Goal: Communication & Community: Ask a question

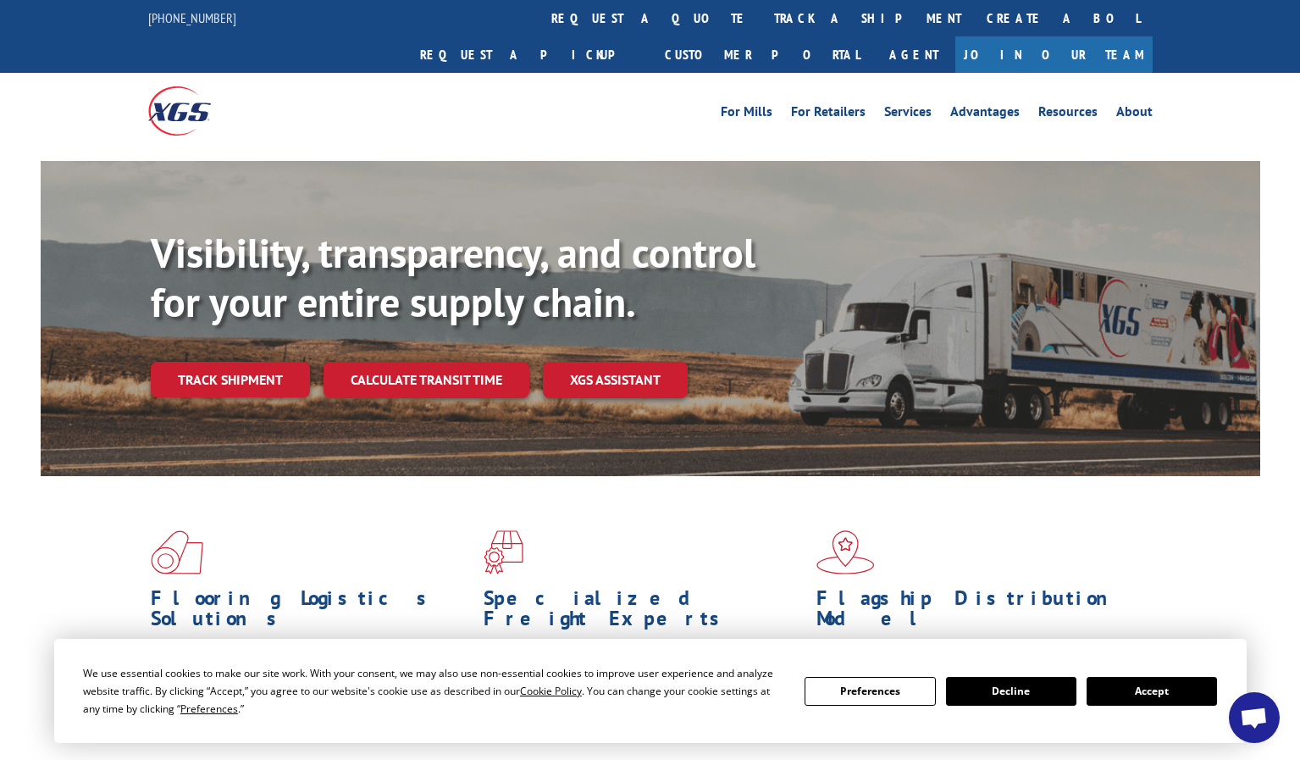
click at [1159, 699] on button "Accept" at bounding box center [1152, 691] width 130 height 29
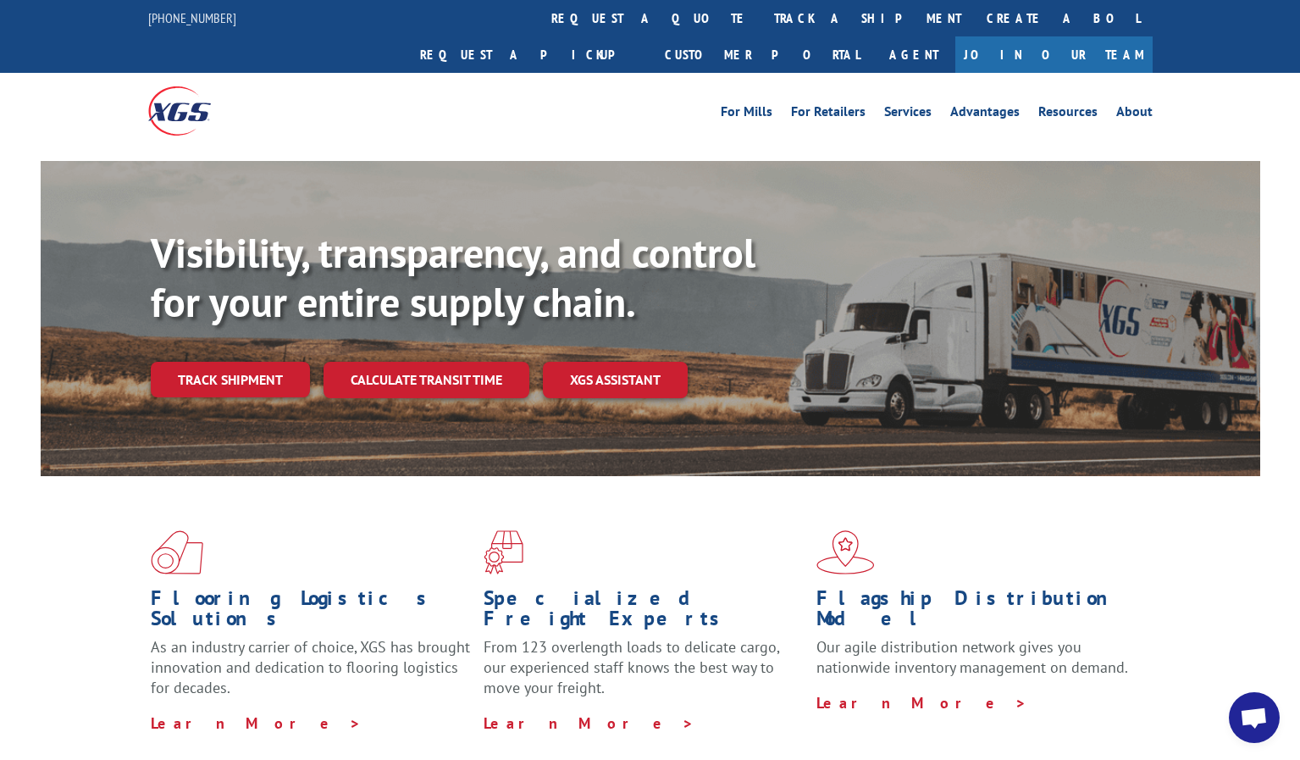
click at [1260, 729] on span "Open chat" at bounding box center [1254, 719] width 28 height 24
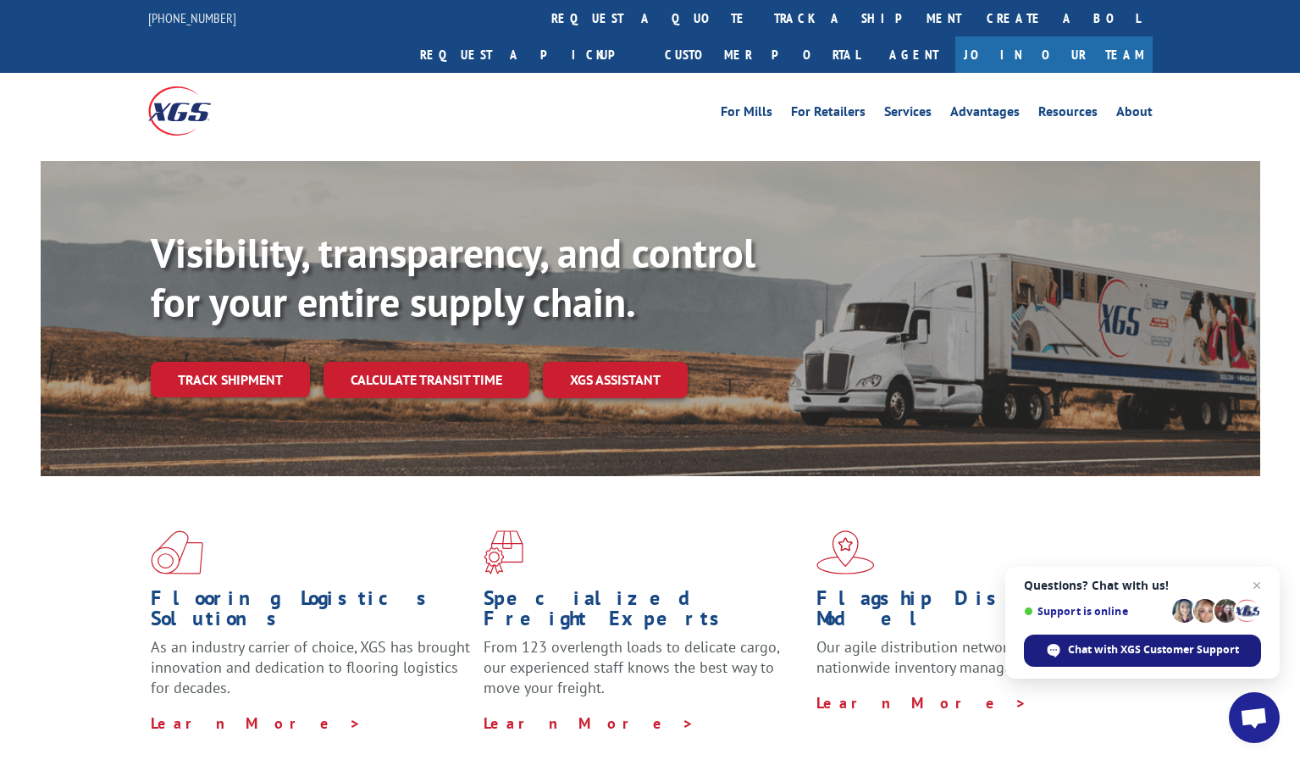
click at [1132, 651] on span "Chat with XGS Customer Support" at bounding box center [1153, 649] width 171 height 15
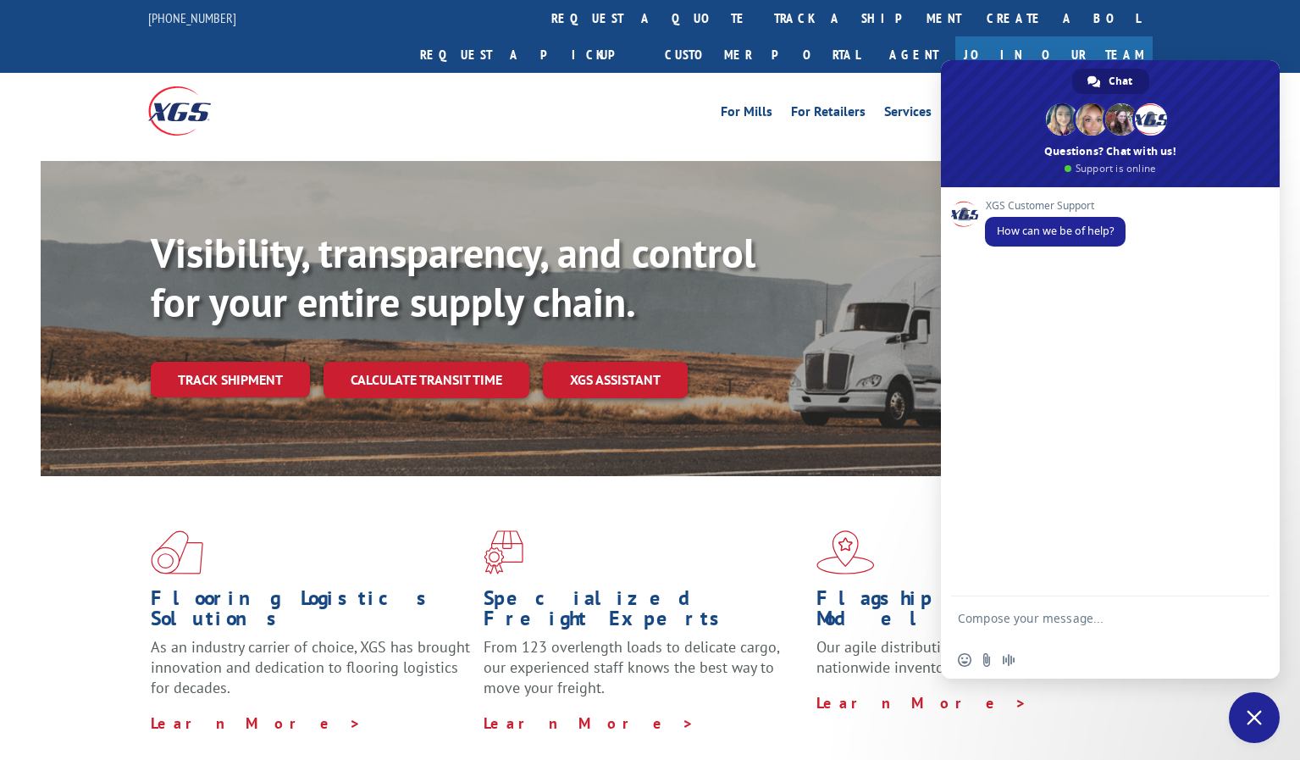
click at [1088, 625] on textarea "Compose your message..." at bounding box center [1092, 626] width 268 height 30
paste textarea "528052431"
click at [1140, 633] on textarea "528052431 why it was missed [DATE] and is it on board for [DATE], did .driver a…" at bounding box center [1092, 618] width 268 height 46
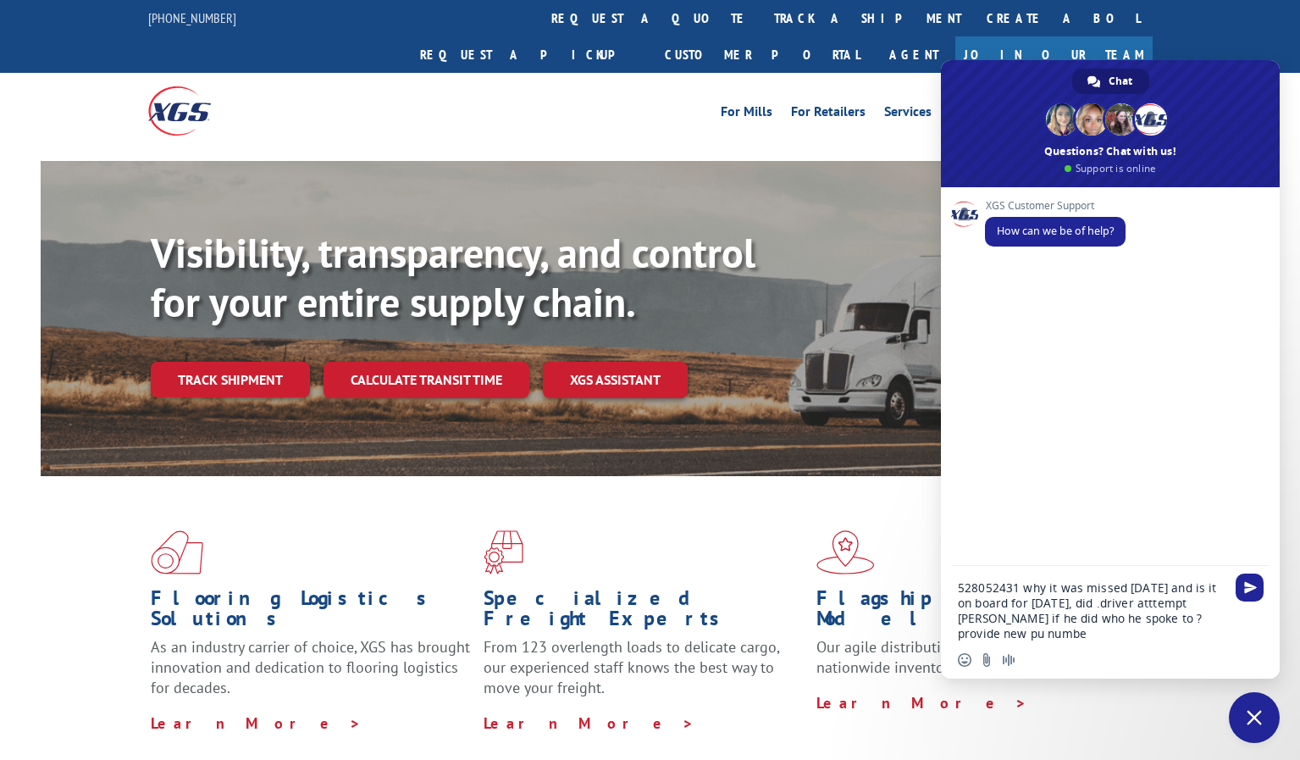
type textarea "528052431 why it was missed [DATE] and is it on board for [DATE], did .driver a…"
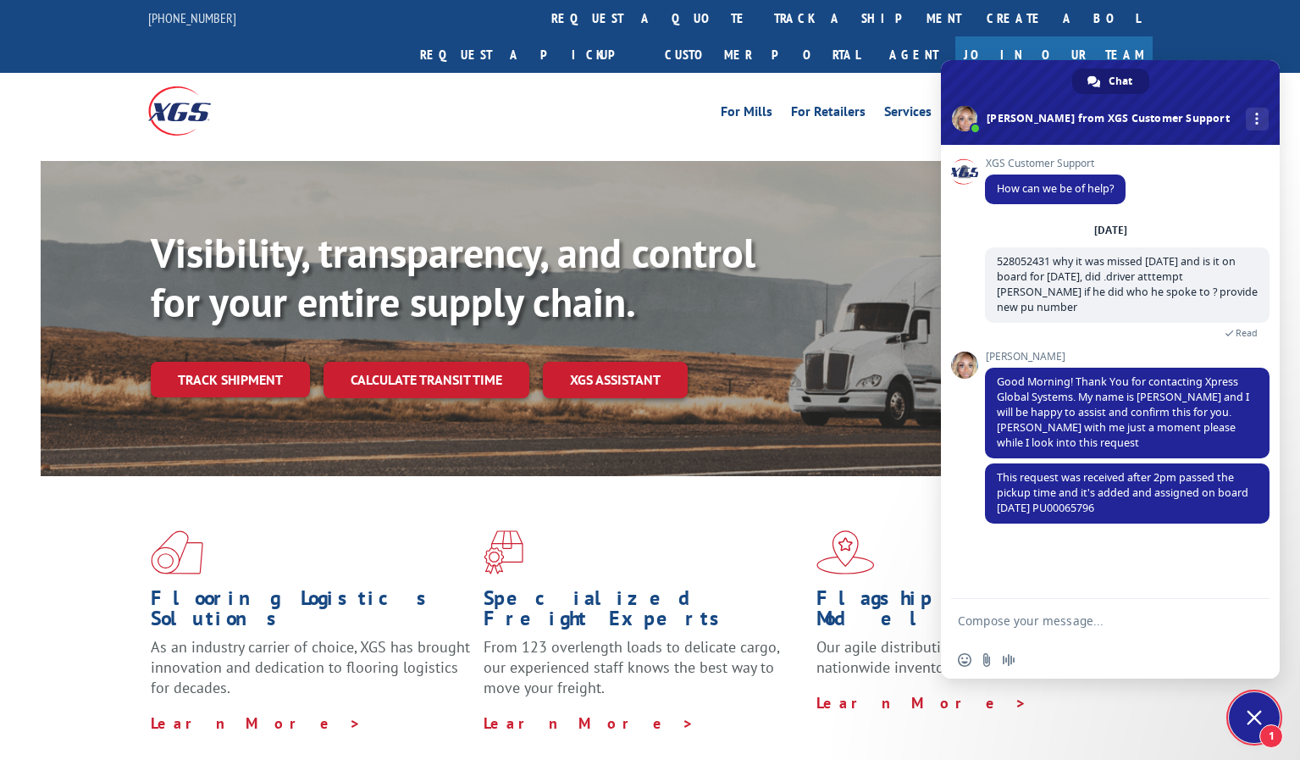
click at [1027, 618] on textarea "Compose your message..." at bounding box center [1092, 620] width 268 height 15
type textarea "okay when was req recvd exactly?"
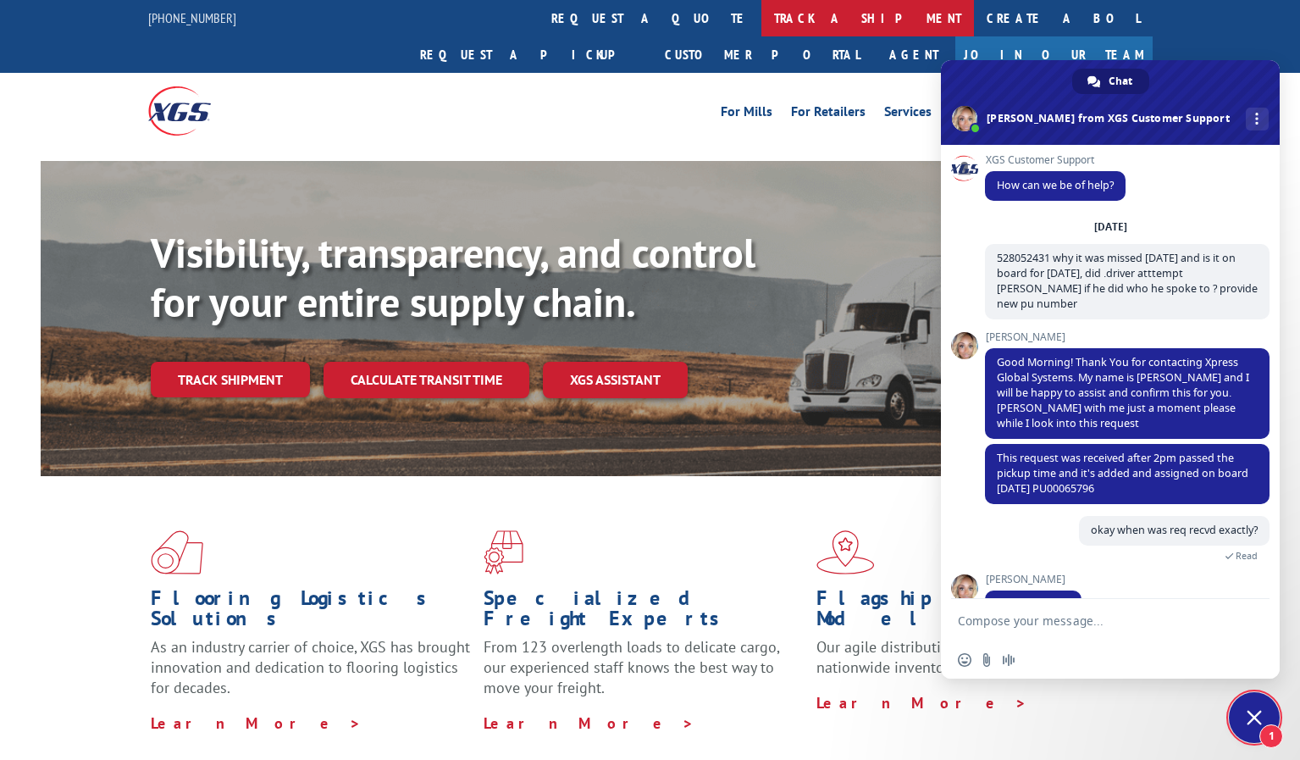
scroll to position [29, 0]
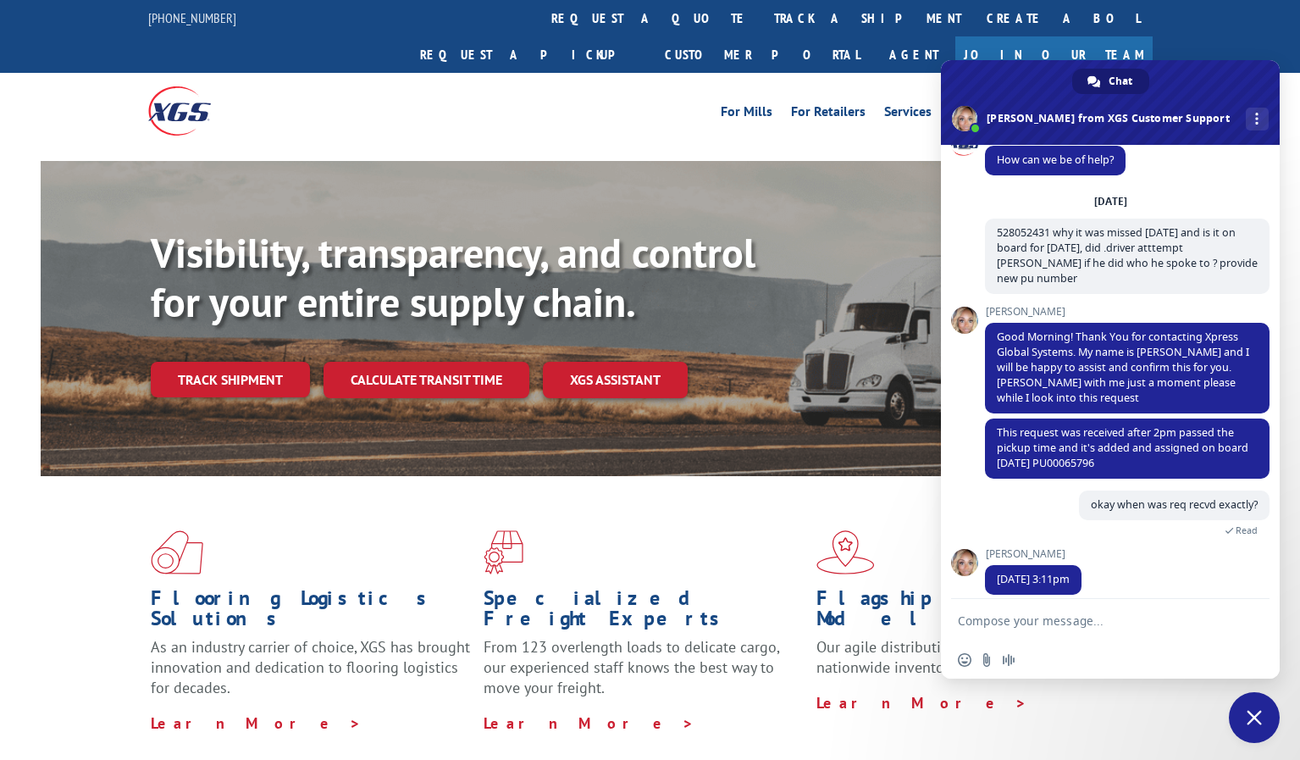
click at [1038, 617] on textarea "Compose your message..." at bounding box center [1092, 620] width 268 height 15
type textarea "okay, it is on board for [DATE] right new ou number u gave"
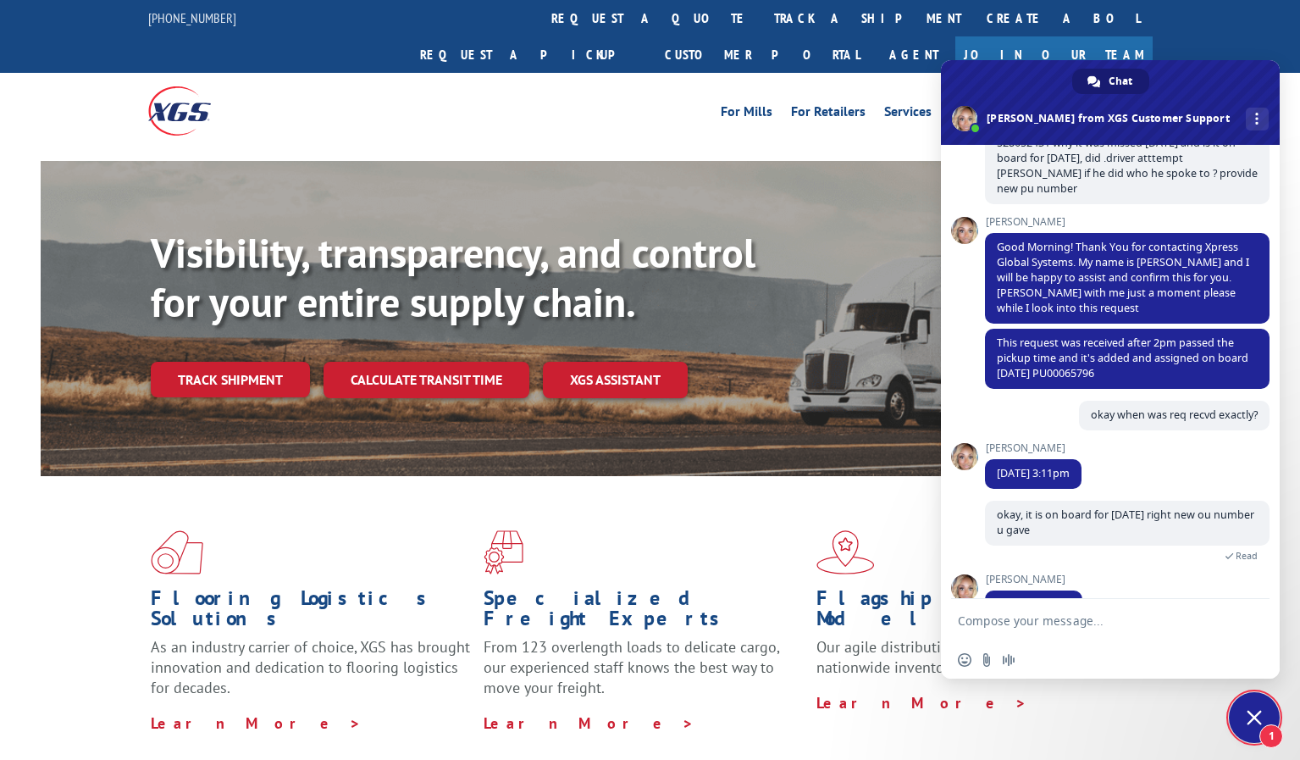
scroll to position [144, 0]
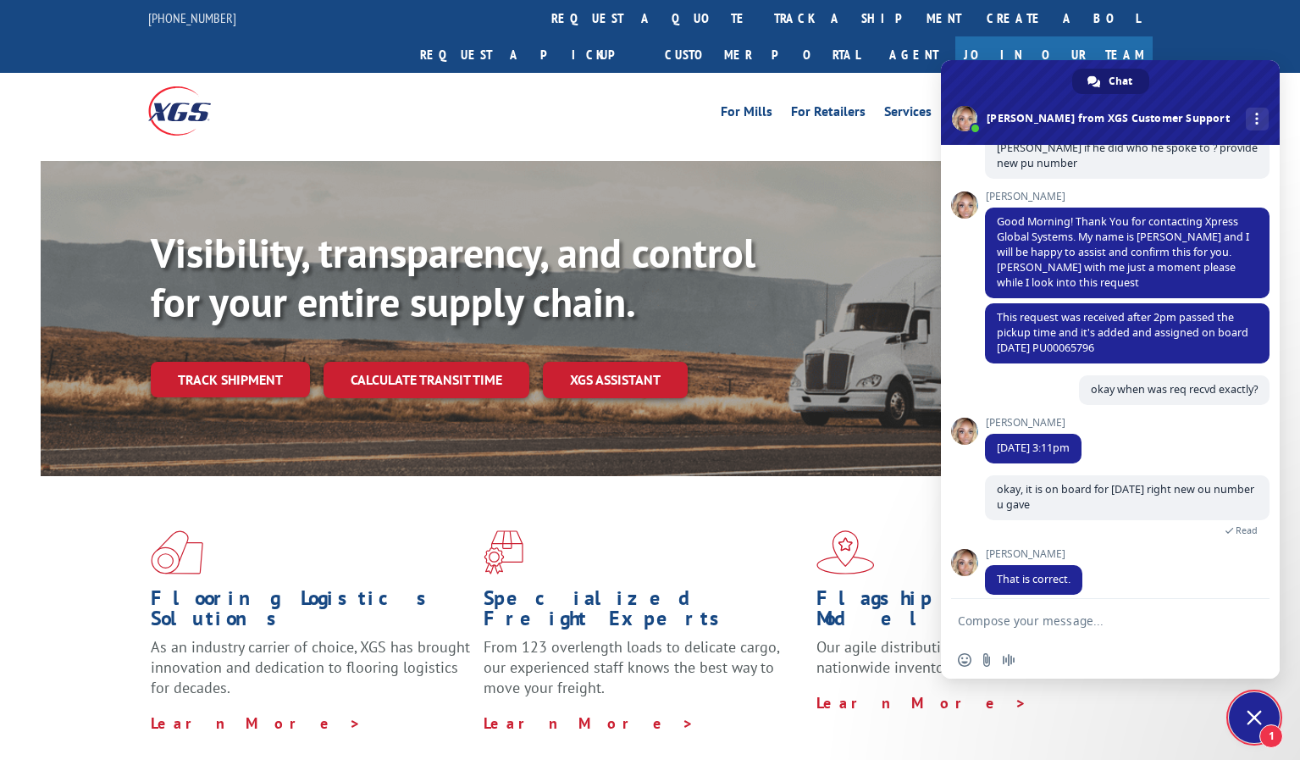
click at [1077, 609] on form at bounding box center [1092, 622] width 268 height 46
click at [1038, 624] on textarea "Compose your message..." at bounding box center [1092, 620] width 268 height 15
type textarea "thanks"
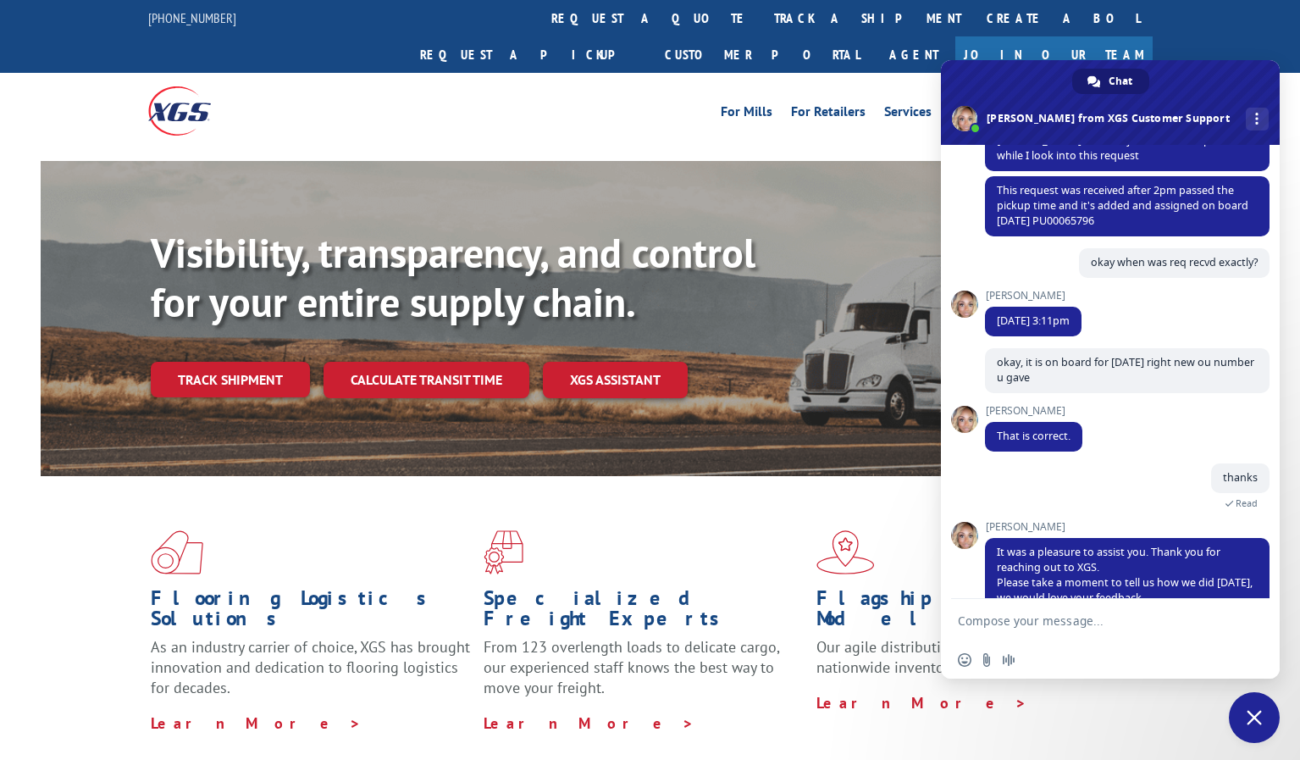
scroll to position [186, 0]
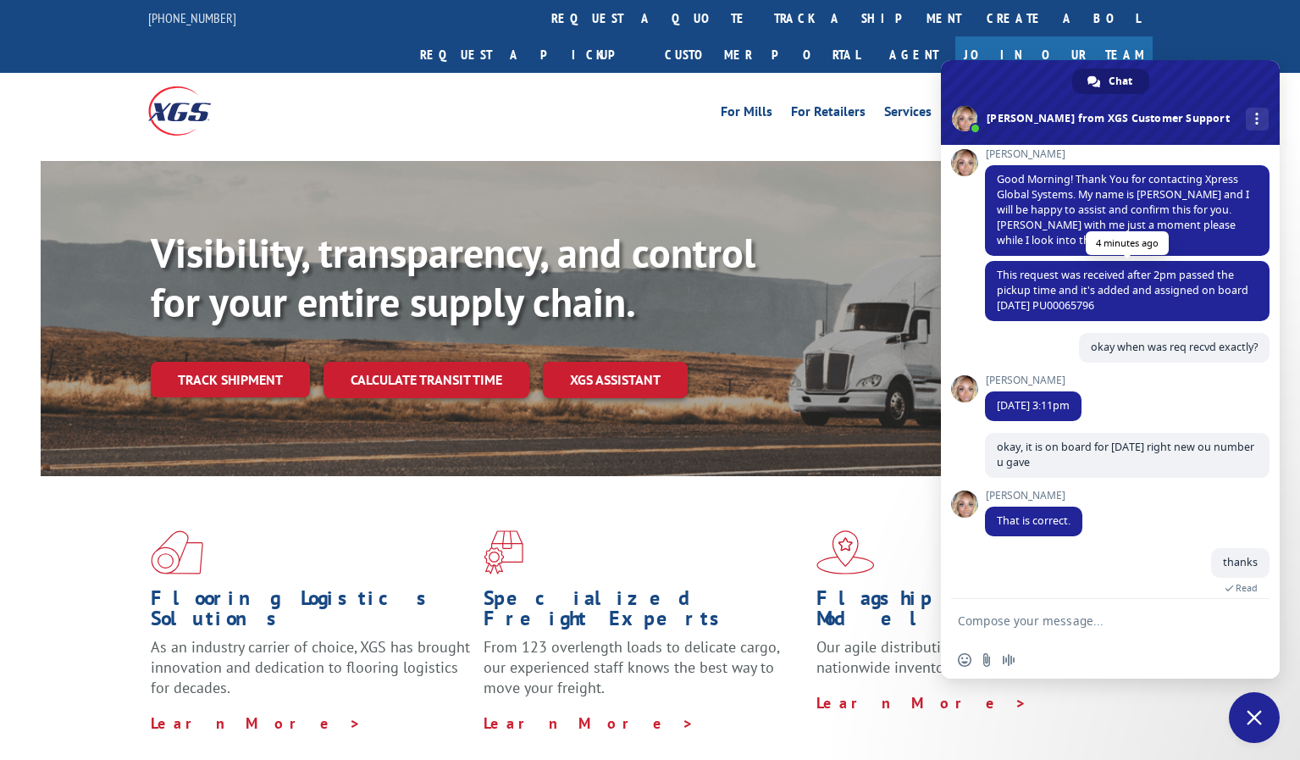
click at [1079, 291] on span "This request was received after 2pm passed the pickup time and it's added and a…" at bounding box center [1123, 290] width 252 height 45
copy span "PU00065796"
drag, startPoint x: 1050, startPoint y: 390, endPoint x: 1116, endPoint y: 390, distance: 65.2
click at [1116, 390] on div "[PERSON_NAME] [DATE] 3:11pm 3 minutes ago" at bounding box center [1127, 403] width 285 height 58
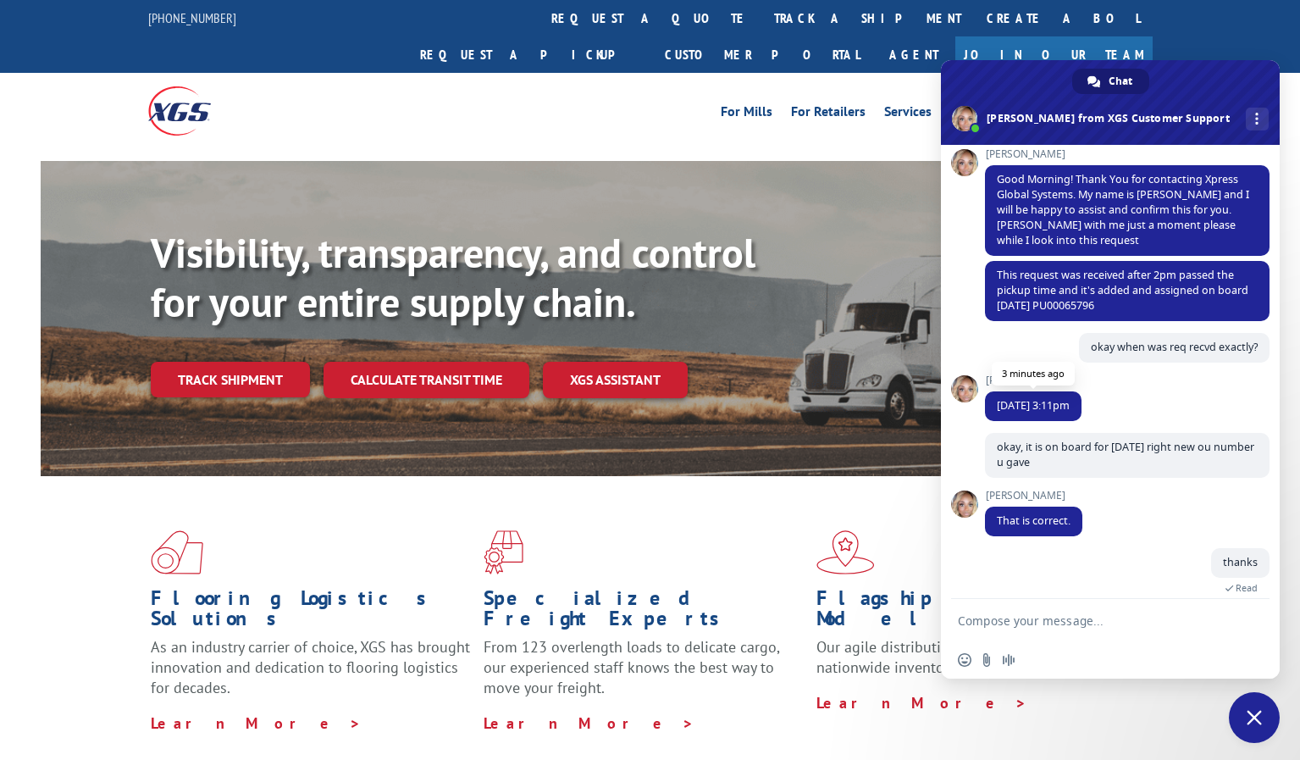
drag, startPoint x: 1116, startPoint y: 390, endPoint x: 1057, endPoint y: 391, distance: 58.5
click at [1057, 398] on span "[DATE] 3:11pm" at bounding box center [1033, 405] width 73 height 14
drag, startPoint x: 1049, startPoint y: 388, endPoint x: 1089, endPoint y: 390, distance: 40.7
click at [1082, 391] on span "[DATE] 3:11pm" at bounding box center [1033, 406] width 97 height 30
copy span "3:11pm"
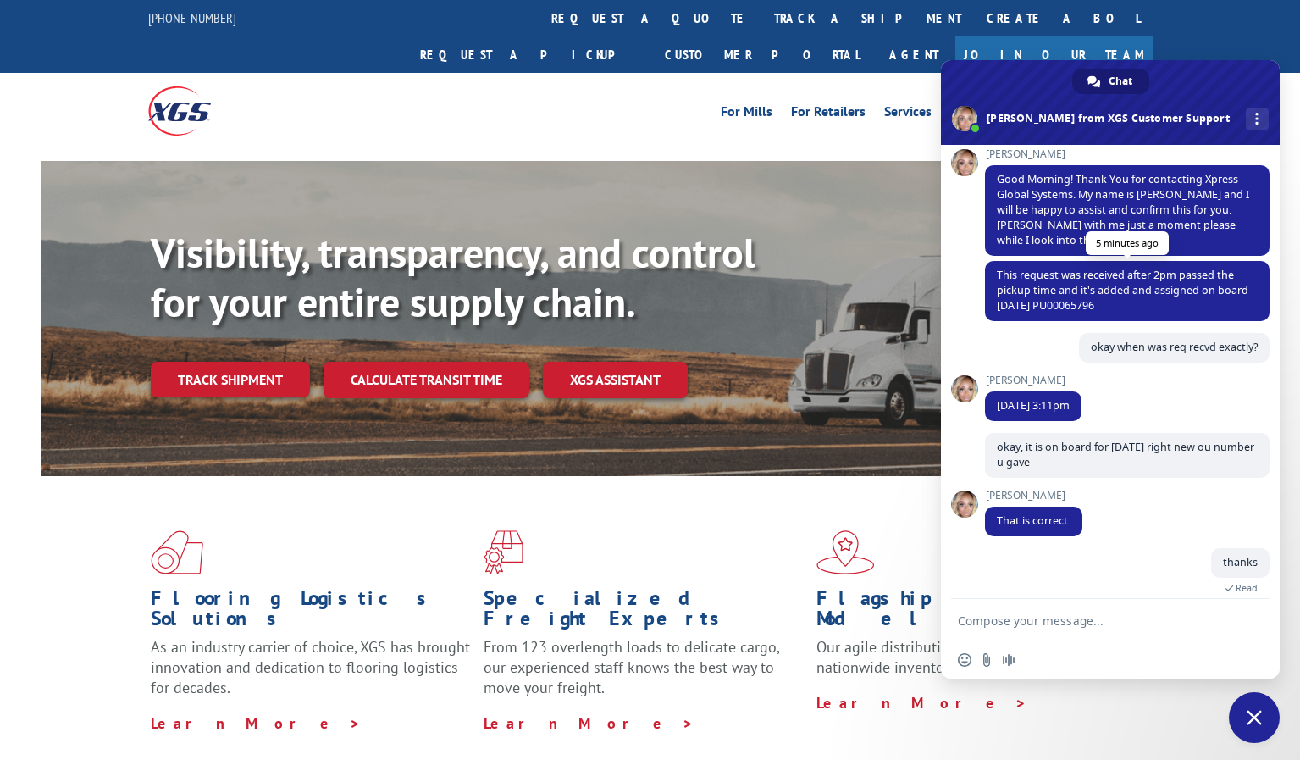
click at [1103, 287] on span "This request was received after 2pm passed the pickup time and it's added and a…" at bounding box center [1123, 290] width 252 height 45
copy span "PU00065796"
